Goal: Information Seeking & Learning: Learn about a topic

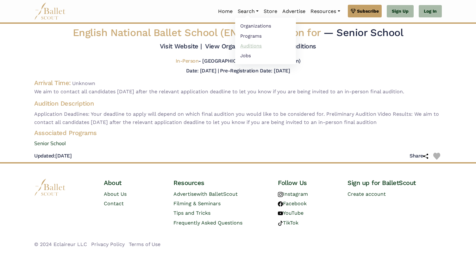
click at [241, 47] on link "Auditions" at bounding box center [265, 46] width 61 height 10
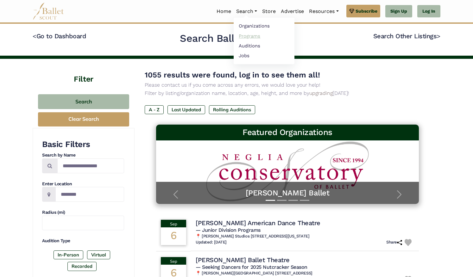
click at [244, 34] on link "Programs" at bounding box center [263, 36] width 61 height 10
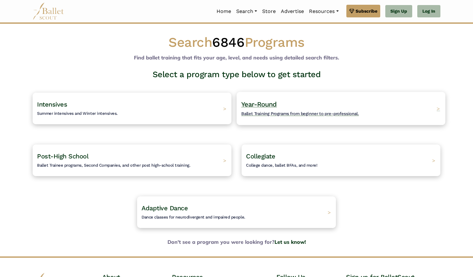
click at [284, 111] on h4 "Year-Round Ballet Training Programs from beginner to pre-professional." at bounding box center [299, 108] width 117 height 17
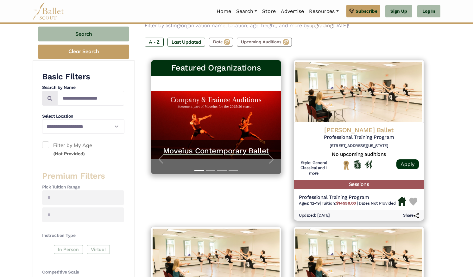
scroll to position [86, 0]
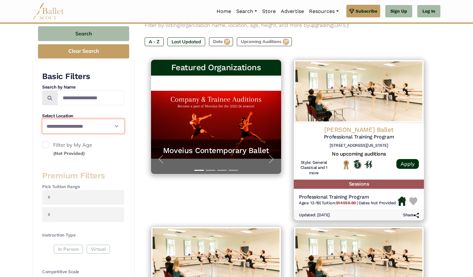
click at [120, 127] on select "**********" at bounding box center [83, 126] width 82 height 15
select select "**"
click at [42, 119] on select "**********" at bounding box center [83, 126] width 82 height 15
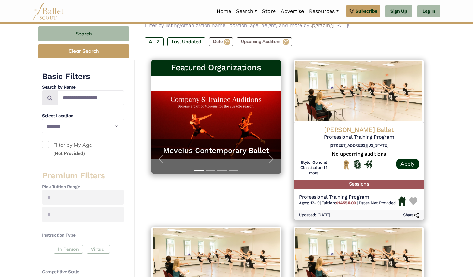
click at [48, 143] on span at bounding box center [45, 144] width 7 height 7
click at [102, 161] on div "**********" at bounding box center [83, 244] width 82 height 347
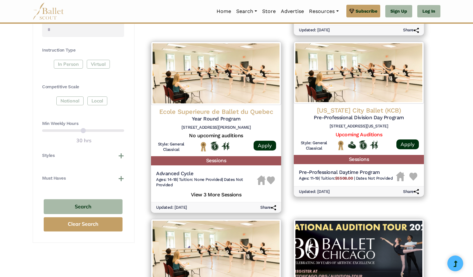
scroll to position [271, 0]
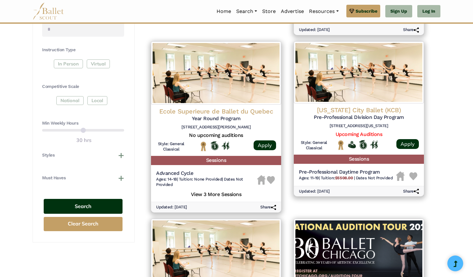
click at [86, 202] on button "Search" at bounding box center [83, 206] width 79 height 15
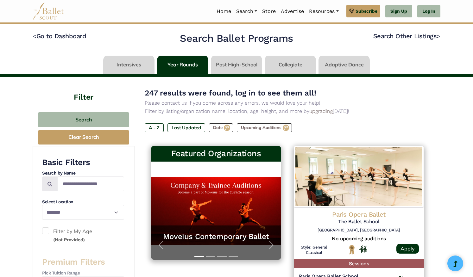
select select "**"
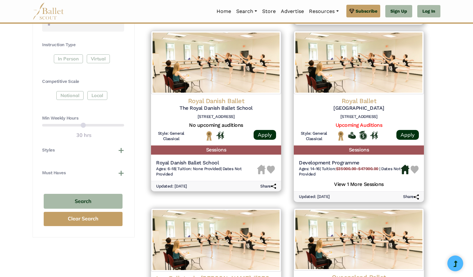
scroll to position [277, 0]
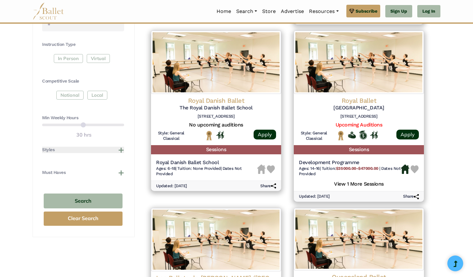
click at [119, 147] on button "Styles" at bounding box center [83, 150] width 82 height 6
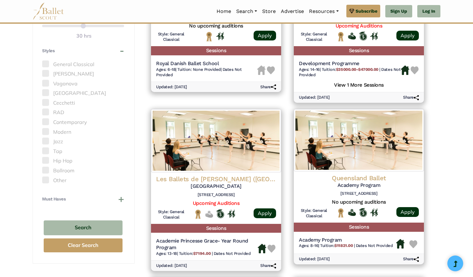
scroll to position [376, 0]
click at [112, 200] on button "Must Haves" at bounding box center [83, 199] width 82 height 6
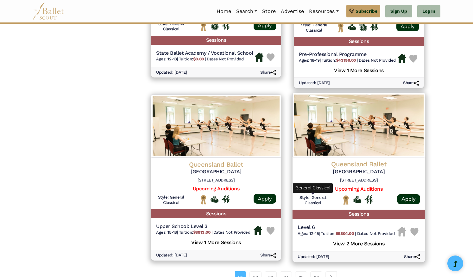
scroll to position [849, 0]
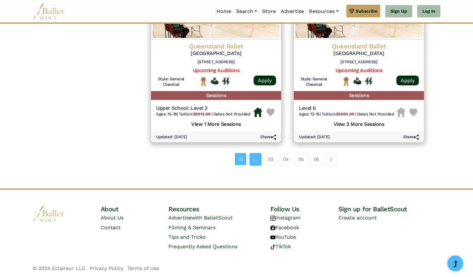
click at [257, 162] on link "02" at bounding box center [255, 159] width 12 height 13
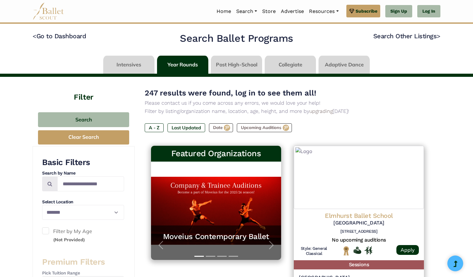
select select "**"
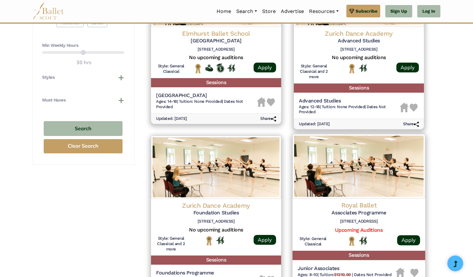
scroll to position [318, 0]
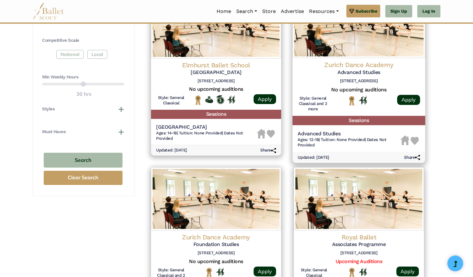
drag, startPoint x: 320, startPoint y: 146, endPoint x: 409, endPoint y: 158, distance: 90.3
click at [409, 158] on div "Zurich Dance Academy Advanced Studies Pfingstweidstrasse 96, 8005 Zürich, Switz…" at bounding box center [358, 77] width 133 height 169
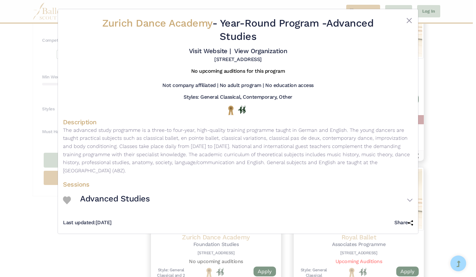
click at [469, 102] on div "Zurich Dance Academy - Year-Round Program - Advanced Studies Visit Website | Vi…" at bounding box center [238, 138] width 476 height 277
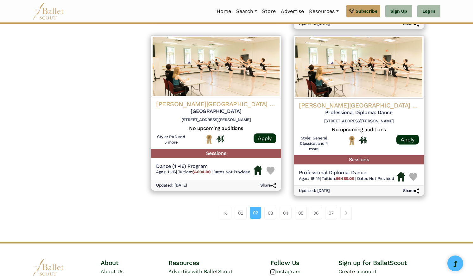
scroll to position [818, 0]
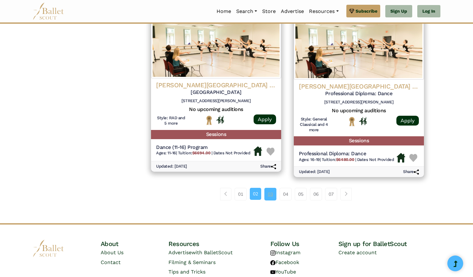
click at [270, 194] on link "03" at bounding box center [270, 194] width 12 height 13
click at [271, 194] on link "03" at bounding box center [270, 194] width 12 height 13
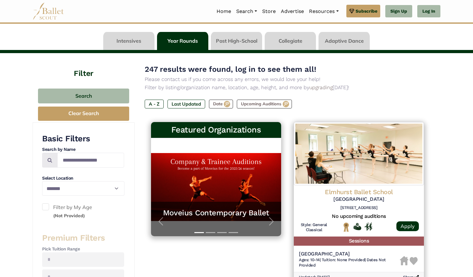
scroll to position [24, 0]
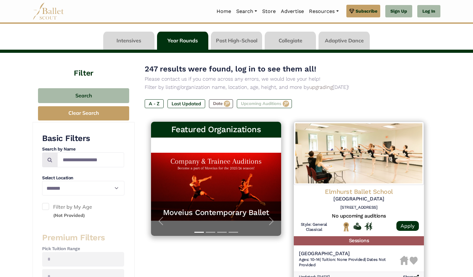
click at [263, 103] on label "Upcoming Auditions" at bounding box center [264, 103] width 55 height 9
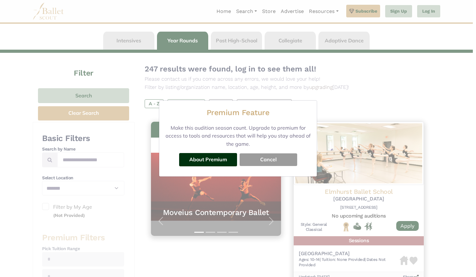
click at [254, 160] on button "Cancel" at bounding box center [268, 159] width 58 height 13
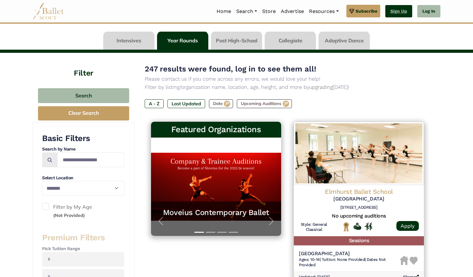
click at [391, 12] on link "Sign Up" at bounding box center [398, 11] width 27 height 13
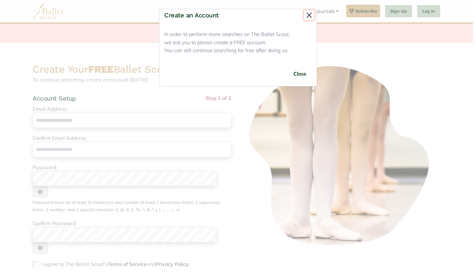
click at [311, 19] on button "Close" at bounding box center [309, 15] width 10 height 10
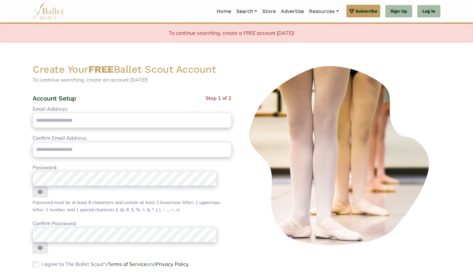
scroll to position [123, 0]
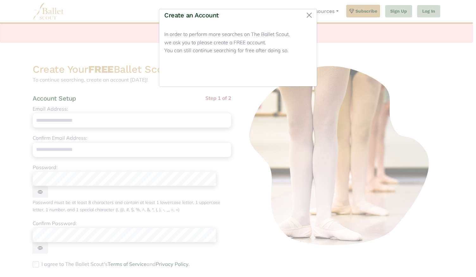
click at [304, 74] on button "Close" at bounding box center [300, 73] width 24 height 15
